Goal: Go to known website: Access a specific website the user already knows

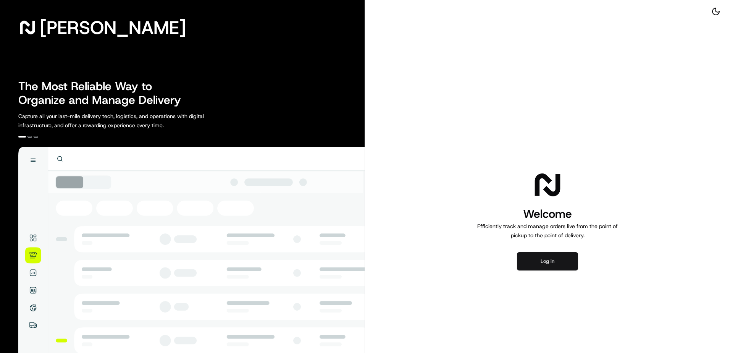
click at [534, 258] on button "Log in" at bounding box center [547, 261] width 61 height 18
